Goal: Navigation & Orientation: Locate item on page

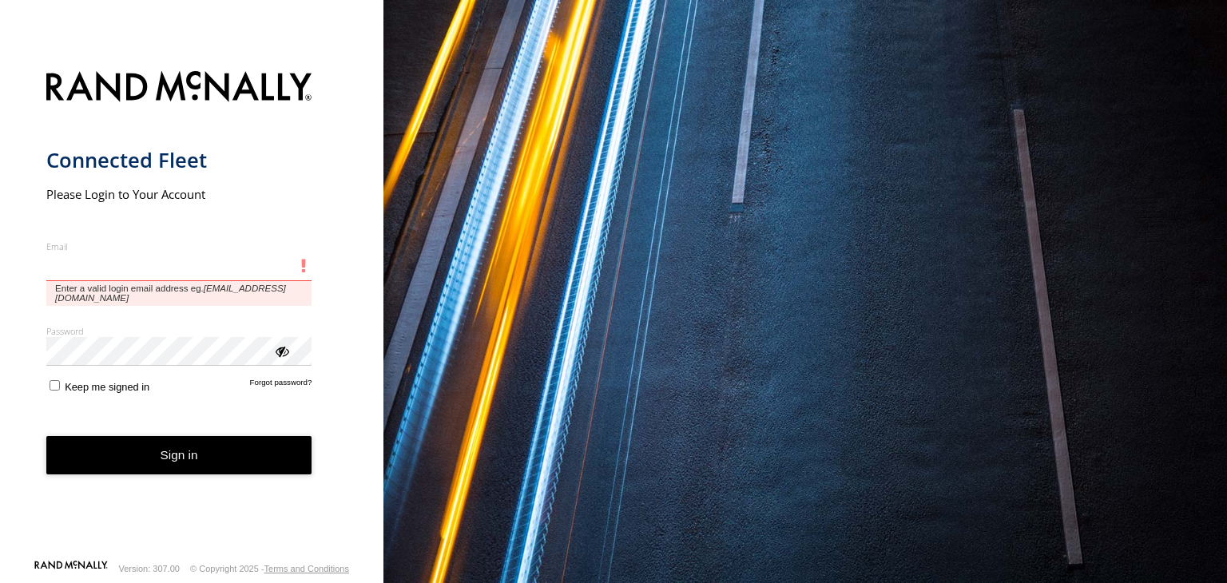
paste input "**********"
type input "**********"
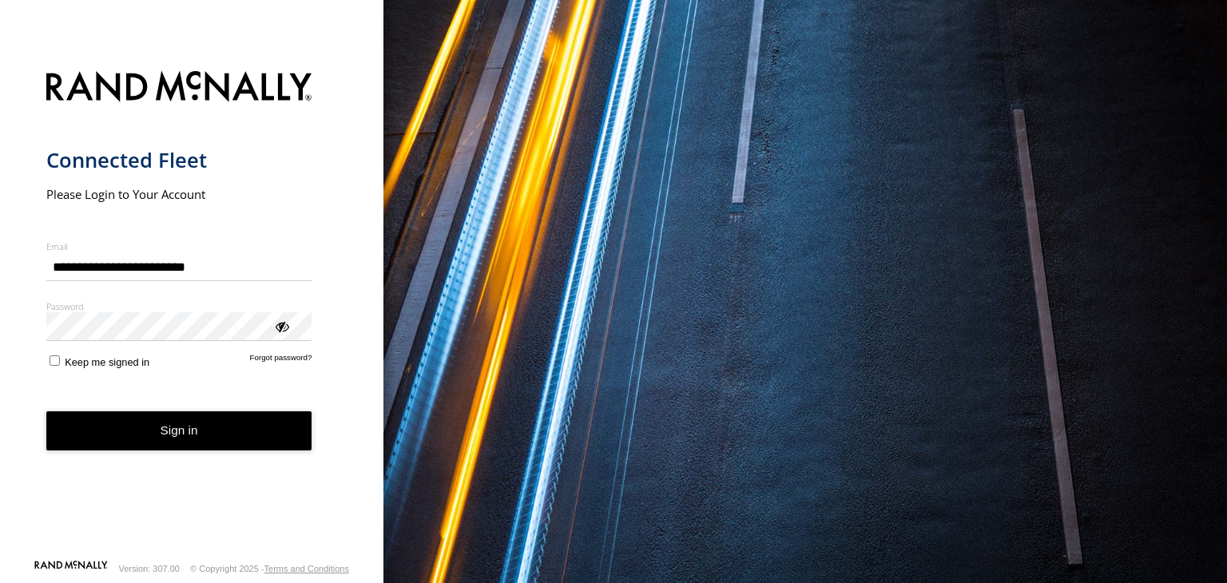
click at [162, 425] on button "Sign in" at bounding box center [179, 430] width 266 height 39
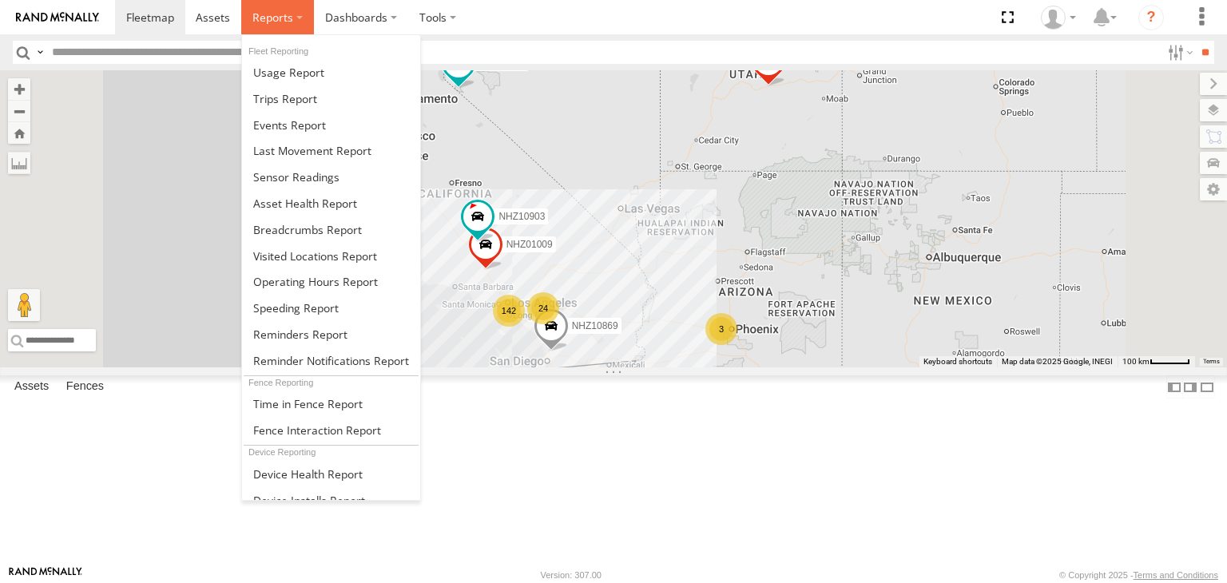
click at [288, 23] on span at bounding box center [272, 17] width 41 height 15
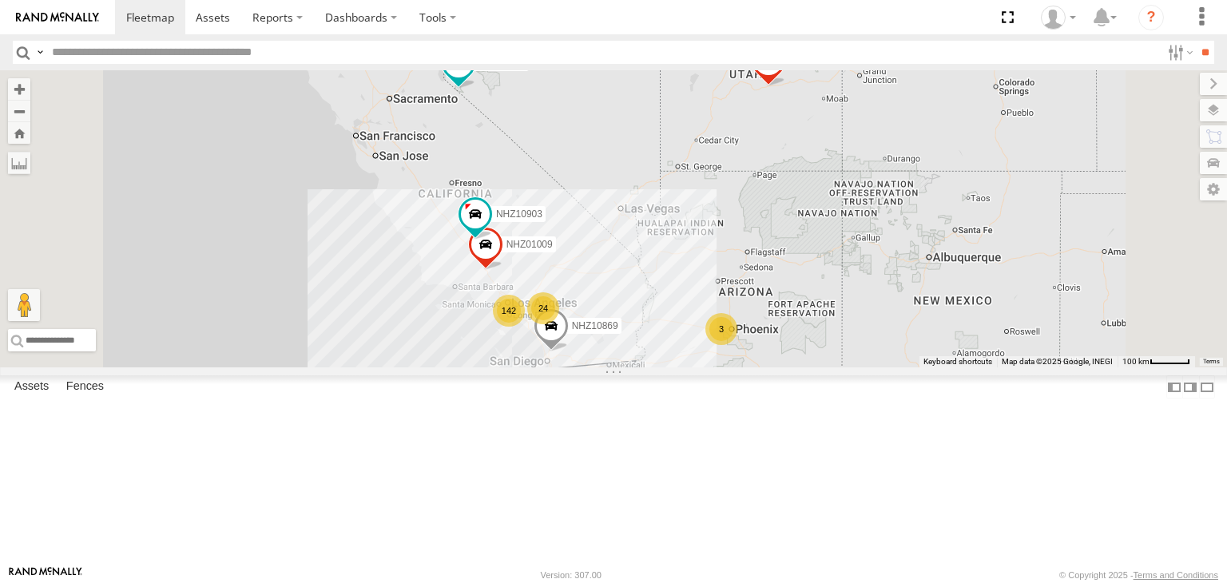
click at [0, 0] on div "All Assets" at bounding box center [0, 0] width 0 height 0
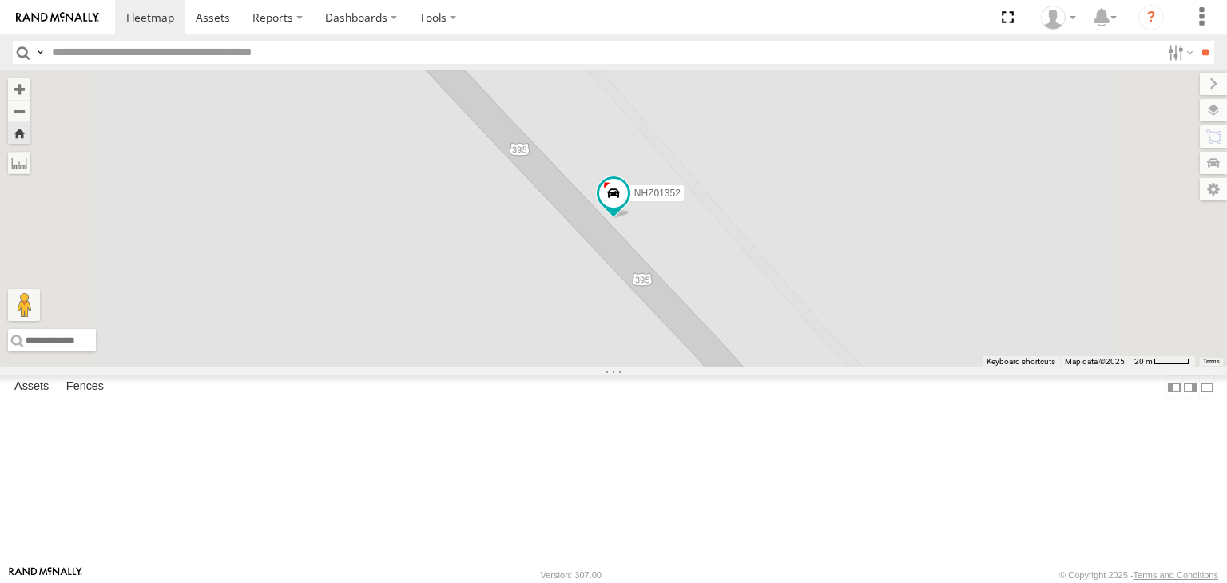
drag, startPoint x: 97, startPoint y: 97, endPoint x: 184, endPoint y: 69, distance: 91.4
click at [184, 69] on header "Search Query Asset ID Asset Label Registration Manufacturer Model VIN Job ID" at bounding box center [613, 52] width 1227 height 36
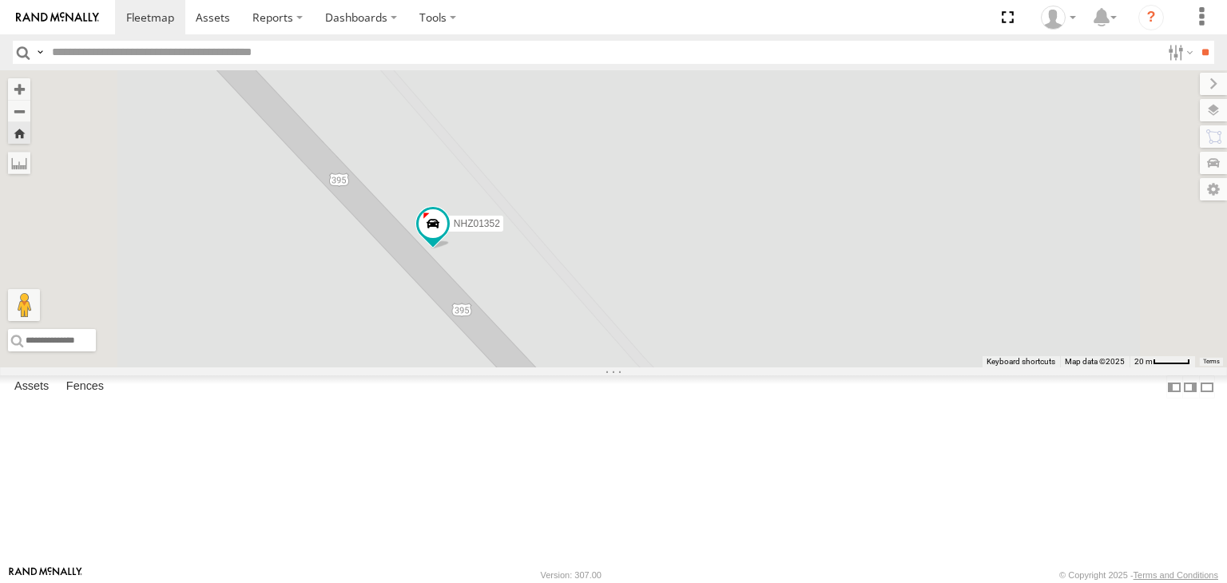
scroll to position [4872, 0]
click at [0, 0] on div "NHZ10847" at bounding box center [0, 0] width 0 height 0
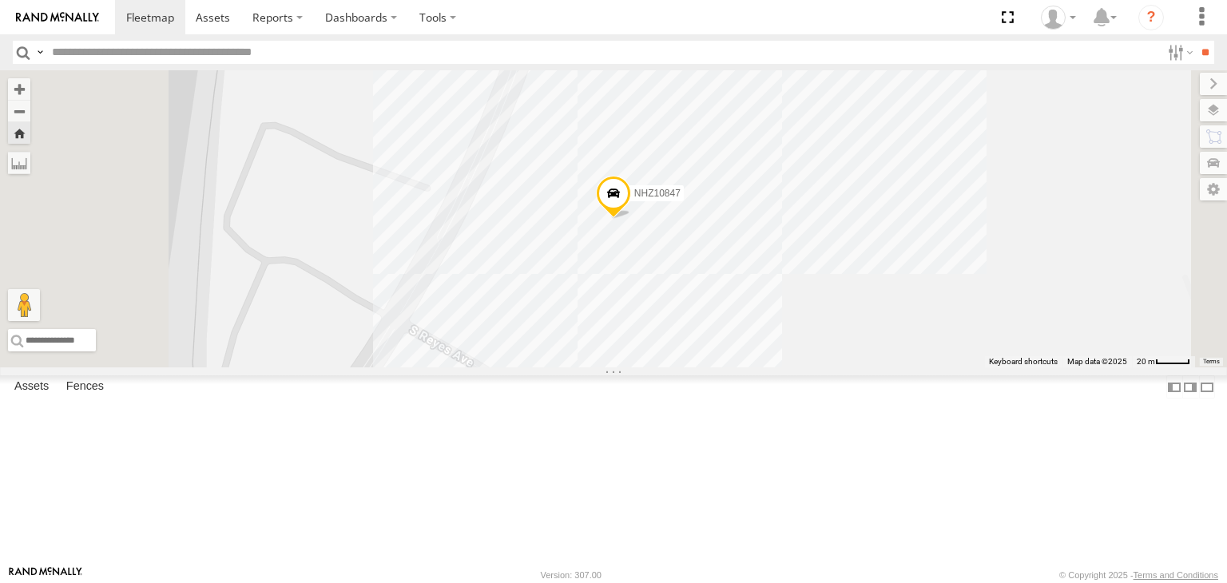
click at [631, 219] on span at bounding box center [613, 197] width 35 height 43
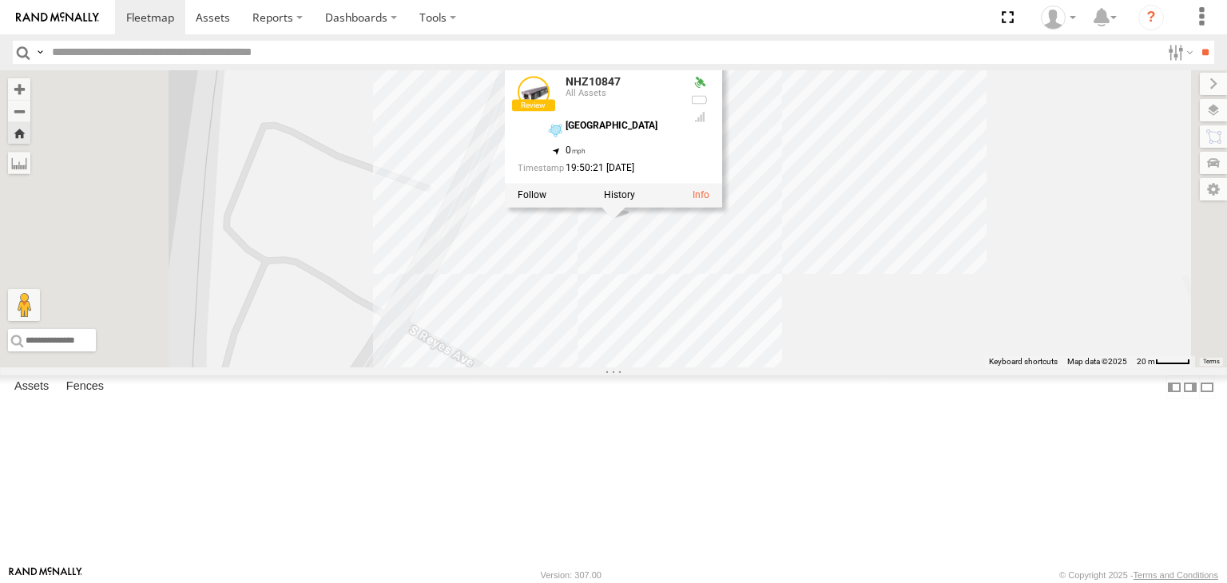
click at [494, 215] on div "NHZ10847 NHZ10847 All Assets [GEOGRAPHIC_DATA] 33.86274 , -118.21265 0 19:50:21…" at bounding box center [613, 218] width 1227 height 297
